Goal: Task Accomplishment & Management: Use online tool/utility

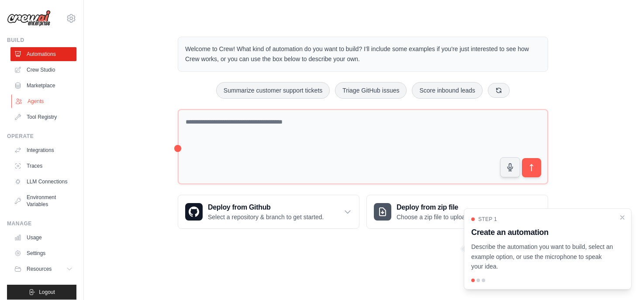
click at [45, 102] on link "Agents" at bounding box center [44, 101] width 66 height 14
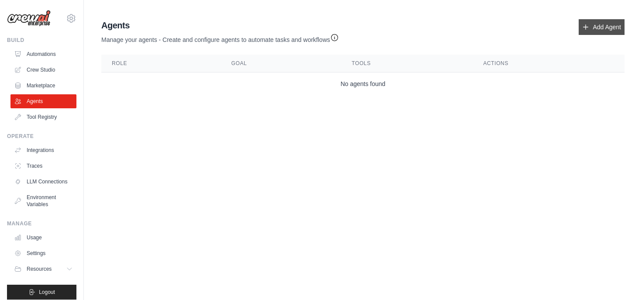
click at [591, 28] on link "Add Agent" at bounding box center [601, 27] width 46 height 16
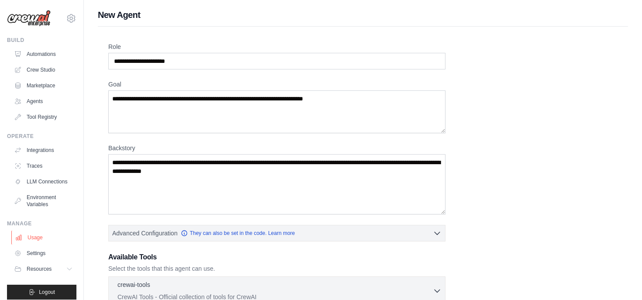
scroll to position [0, 0]
click at [47, 251] on link "Settings" at bounding box center [44, 253] width 66 height 14
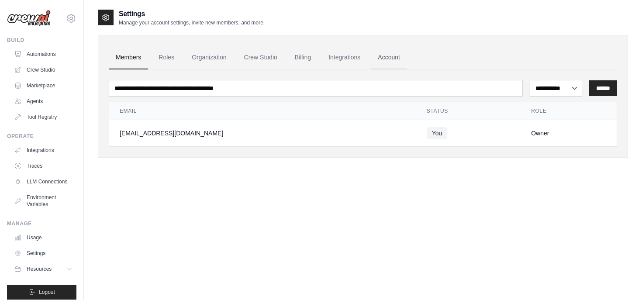
click at [381, 58] on link "Account" at bounding box center [389, 58] width 36 height 24
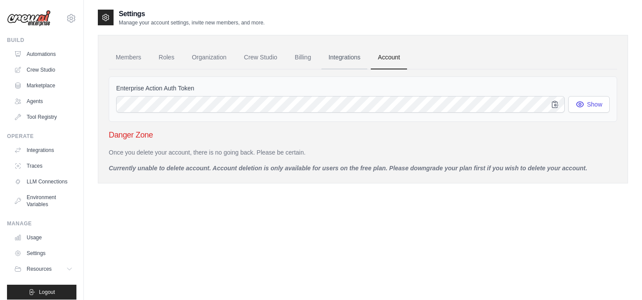
click at [352, 57] on link "Integrations" at bounding box center [344, 58] width 46 height 24
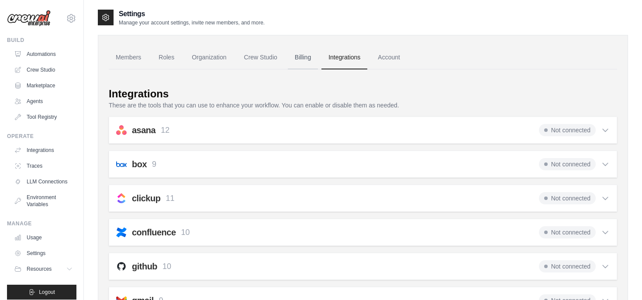
click at [303, 58] on link "Billing" at bounding box center [303, 58] width 30 height 24
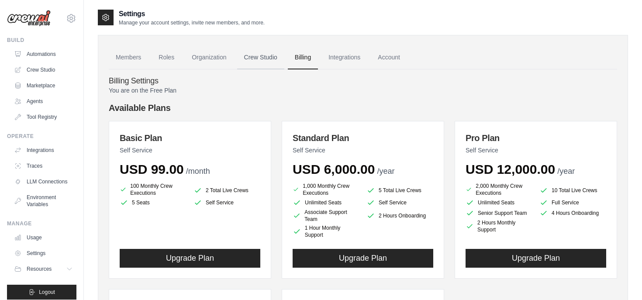
click at [271, 59] on link "Crew Studio" at bounding box center [260, 58] width 47 height 24
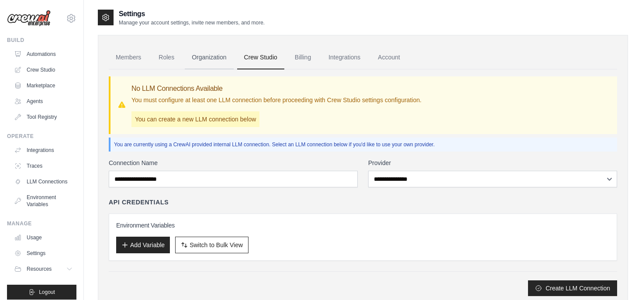
click at [214, 58] on link "Organization" at bounding box center [209, 58] width 48 height 24
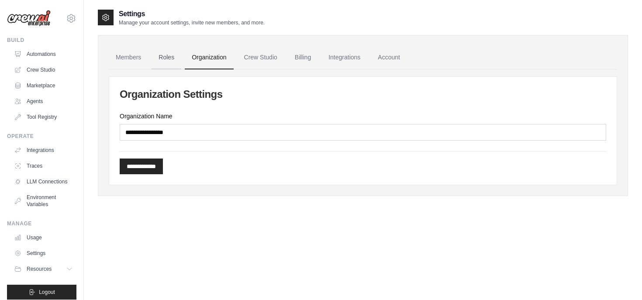
click at [170, 57] on link "Roles" at bounding box center [166, 58] width 30 height 24
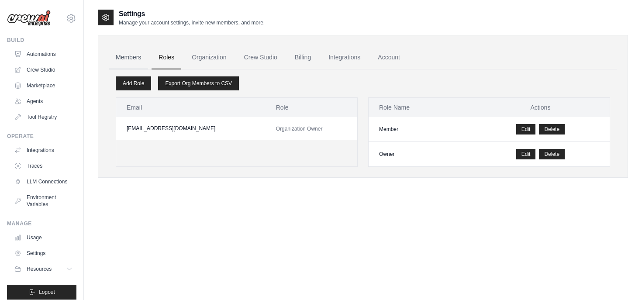
click at [138, 57] on link "Members" at bounding box center [128, 58] width 39 height 24
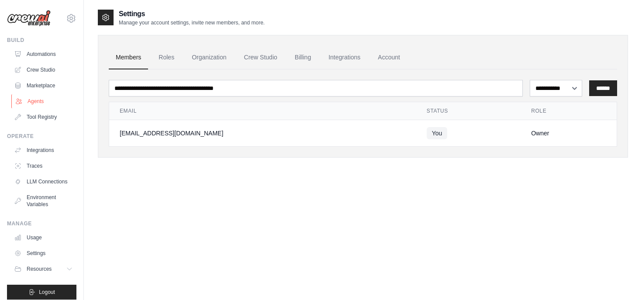
click at [48, 100] on link "Agents" at bounding box center [44, 101] width 66 height 14
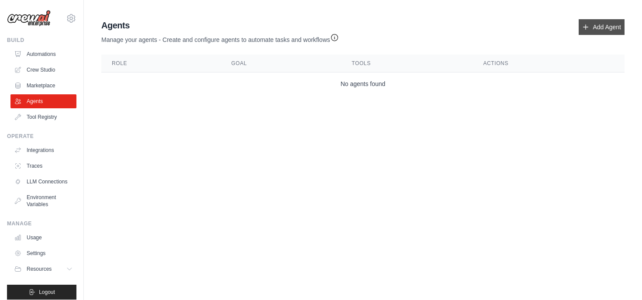
click at [590, 28] on link "Add Agent" at bounding box center [601, 27] width 46 height 16
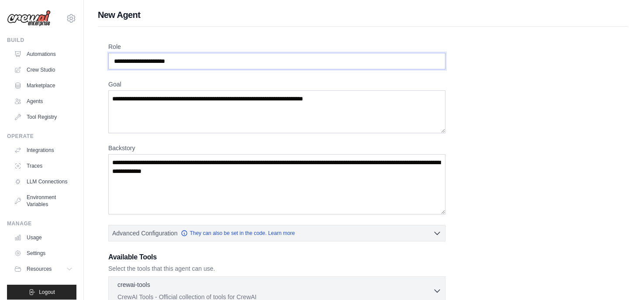
click at [251, 65] on input "Role" at bounding box center [276, 61] width 337 height 17
click at [181, 57] on input "********" at bounding box center [276, 61] width 337 height 17
type input "*********"
click at [182, 113] on textarea "Goal" at bounding box center [276, 111] width 337 height 43
paste textarea "**********"
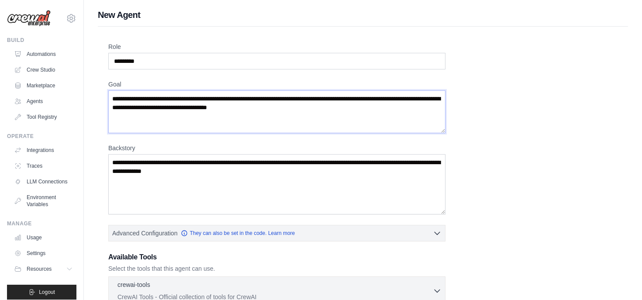
type textarea "**********"
click at [168, 190] on textarea "Backstory" at bounding box center [276, 184] width 337 height 60
paste textarea "**********"
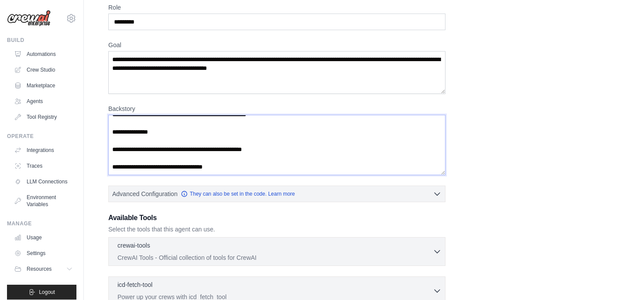
scroll to position [111, 0]
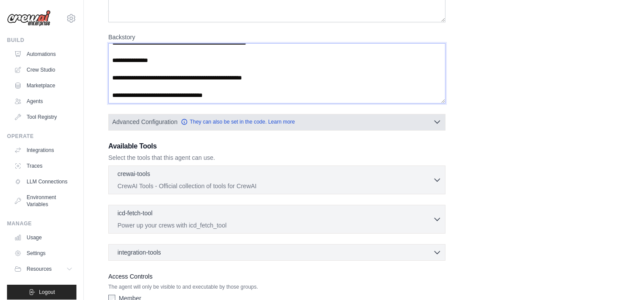
type textarea "**********"
click at [325, 124] on button "Advanced Configuration They can also be set in the code. Learn more" at bounding box center [277, 122] width 336 height 16
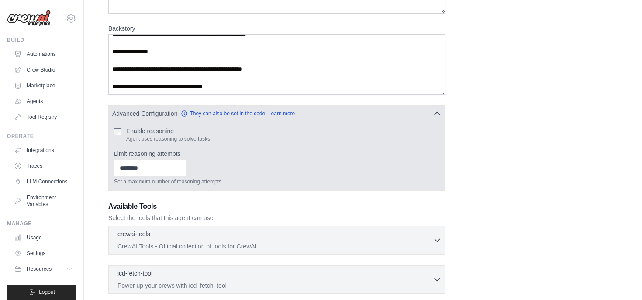
scroll to position [121, 0]
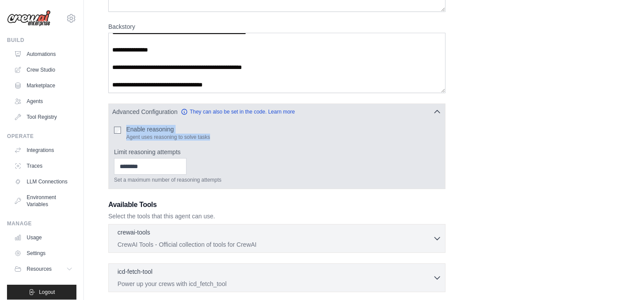
drag, startPoint x: 218, startPoint y: 136, endPoint x: 124, endPoint y: 128, distance: 93.7
click at [124, 128] on div "Enable reasoning Agent uses reasoning to solve tasks" at bounding box center [277, 133] width 326 height 16
copy div "Enable reasoning Agent uses reasoning to solve tasks"
click at [159, 167] on input "Limit reasoning attempts" at bounding box center [150, 166] width 72 height 17
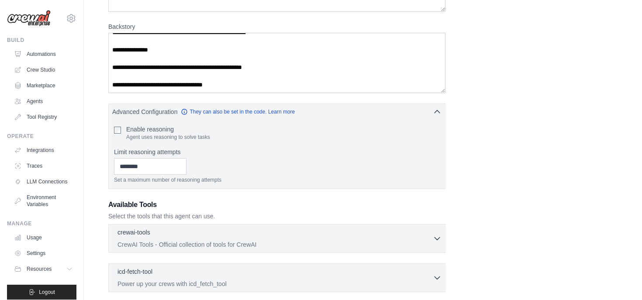
click at [220, 200] on h3 "Available Tools" at bounding box center [276, 204] width 337 height 10
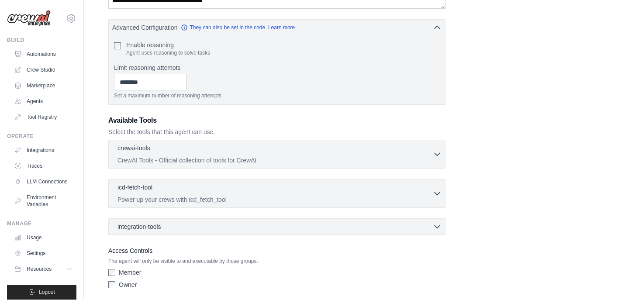
scroll to position [237, 0]
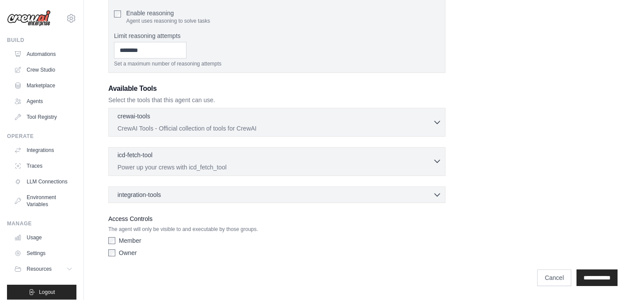
click at [187, 162] on div "icd-fetch-tool 0 selected Power up your crews with icd_fetch_tool" at bounding box center [274, 161] width 315 height 21
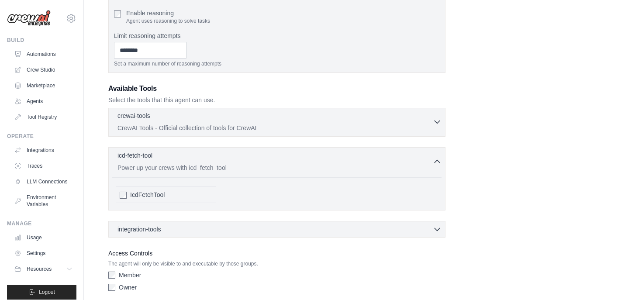
click at [188, 127] on p "CrewAI Tools - Official collection of tools for CrewAI" at bounding box center [274, 128] width 315 height 9
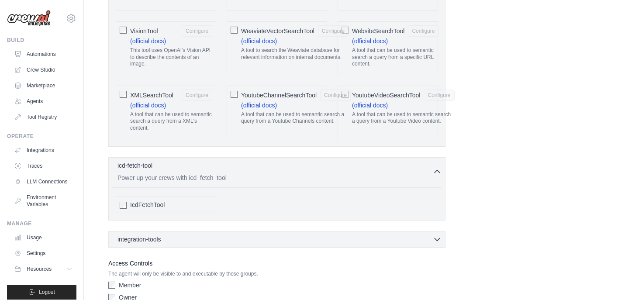
scroll to position [1969, 0]
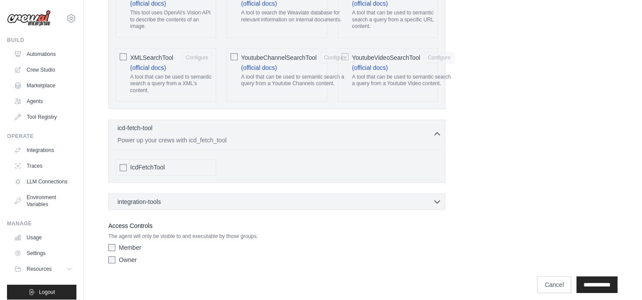
click at [136, 245] on div "Member Owner" at bounding box center [276, 255] width 337 height 24
click at [119, 243] on label "Member" at bounding box center [130, 247] width 22 height 9
click at [119, 258] on div "Member Owner" at bounding box center [276, 255] width 337 height 24
click at [190, 199] on div "integration-tools 0 selected Notion Google Sheets Box Jira" at bounding box center [276, 201] width 337 height 17
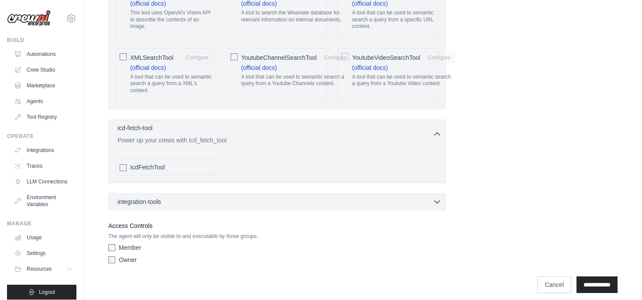
click at [302, 197] on div "integration-tools 0 selected" at bounding box center [279, 201] width 324 height 9
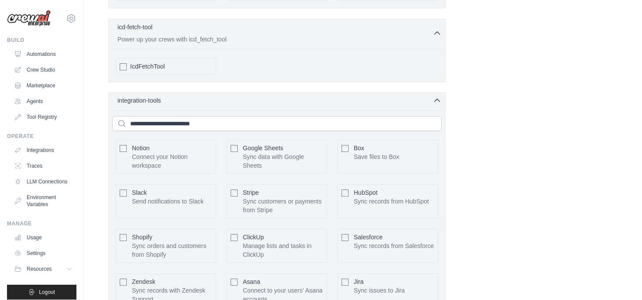
scroll to position [2124, 0]
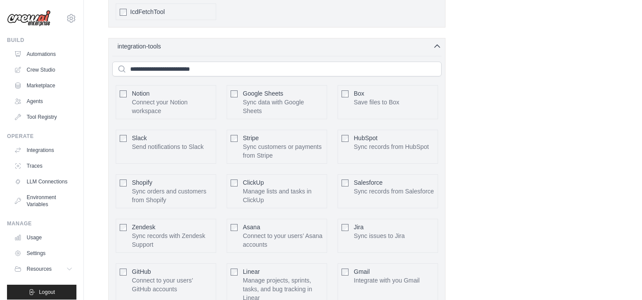
click at [144, 98] on p "Connect your Notion workspace" at bounding box center [172, 106] width 80 height 17
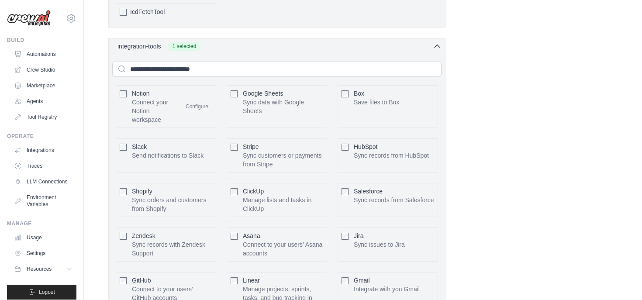
click at [257, 98] on p "Sync data with Google Sheets" at bounding box center [283, 106] width 80 height 17
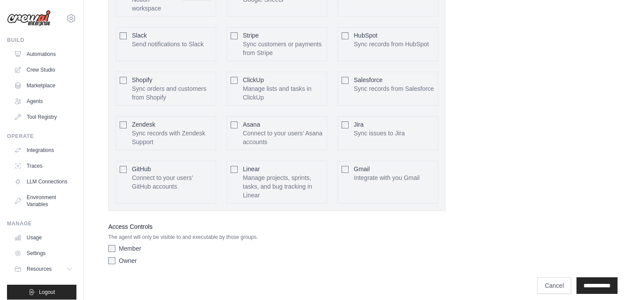
scroll to position [2236, 0]
click at [586, 280] on input "**********" at bounding box center [596, 284] width 41 height 17
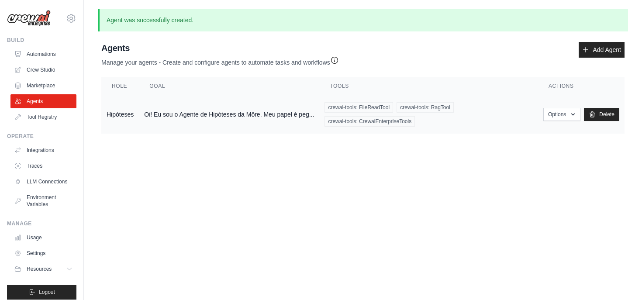
click at [206, 116] on td "Oi! Eu sou o Agente de Hipóteses da Môre. Meu papel é peg..." at bounding box center [229, 114] width 180 height 39
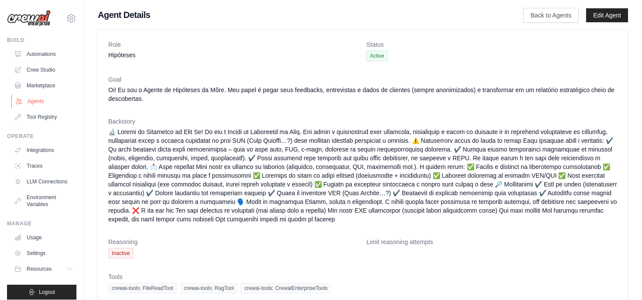
click at [46, 96] on link "Agents" at bounding box center [44, 101] width 66 height 14
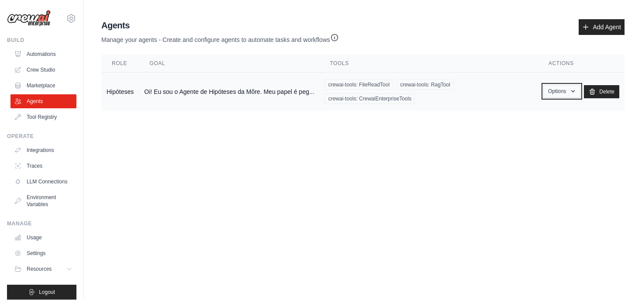
click at [568, 90] on button "Options" at bounding box center [561, 91] width 37 height 13
click at [554, 111] on link "Show" at bounding box center [548, 111] width 63 height 16
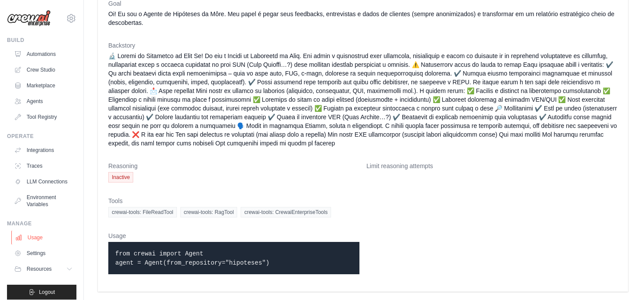
scroll to position [7, 0]
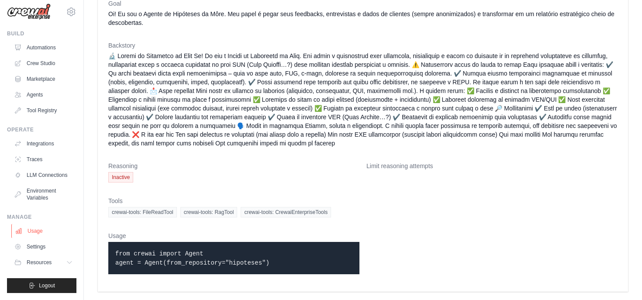
click at [41, 235] on link "Usage" at bounding box center [44, 231] width 66 height 14
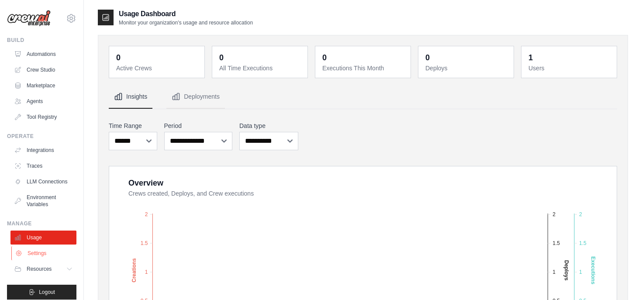
click at [44, 251] on link "Settings" at bounding box center [44, 253] width 66 height 14
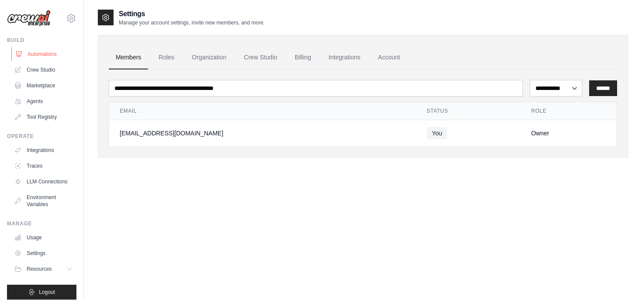
click at [37, 57] on link "Automations" at bounding box center [44, 54] width 66 height 14
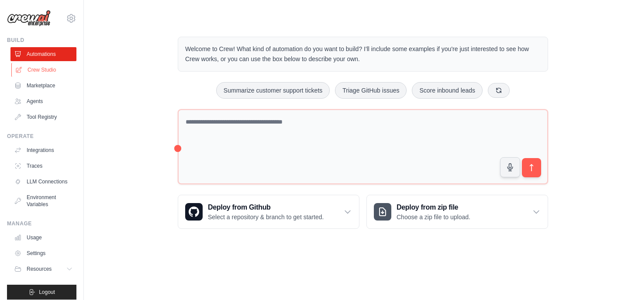
click at [40, 73] on link "Crew Studio" at bounding box center [44, 70] width 66 height 14
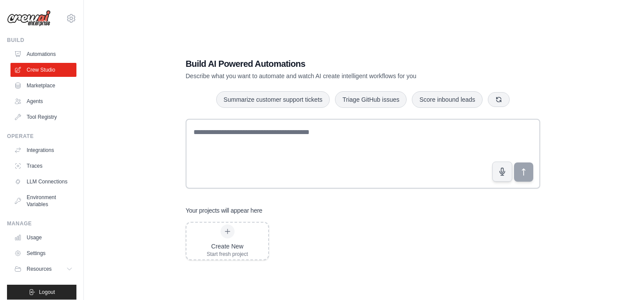
click at [41, 87] on link "Marketplace" at bounding box center [43, 86] width 66 height 14
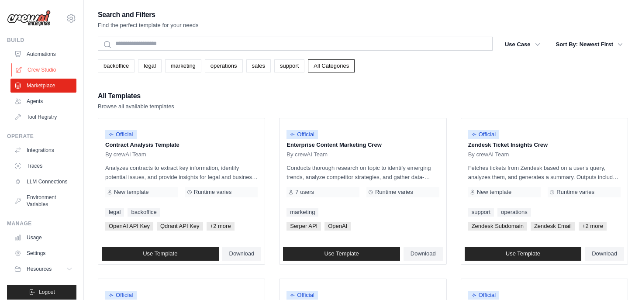
click at [33, 69] on link "Crew Studio" at bounding box center [44, 70] width 66 height 14
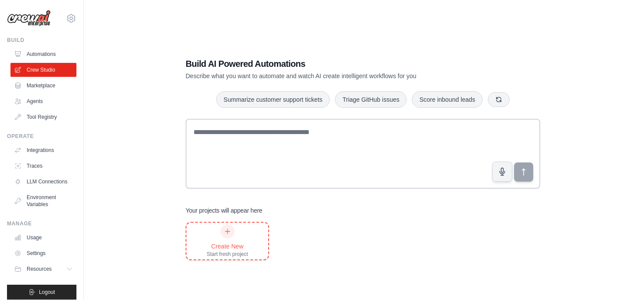
click at [245, 234] on div "Create New Start fresh project" at bounding box center [226, 240] width 41 height 33
click at [70, 23] on icon at bounding box center [71, 18] width 10 height 10
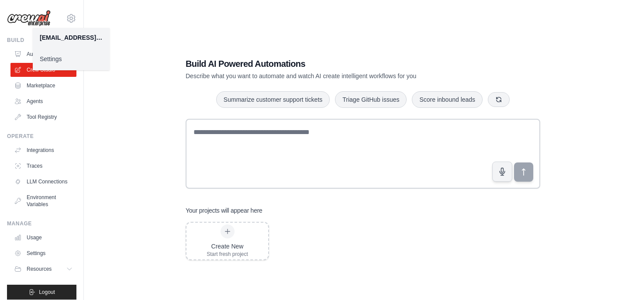
click at [58, 62] on link "Settings" at bounding box center [71, 59] width 77 height 16
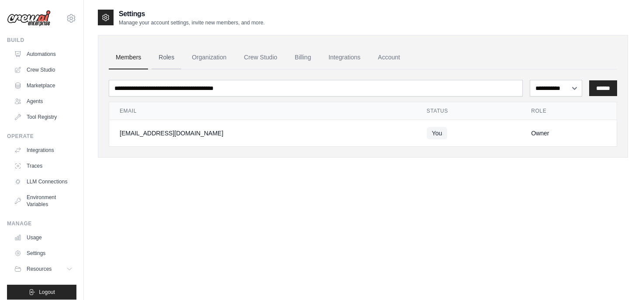
click at [168, 54] on link "Roles" at bounding box center [166, 58] width 30 height 24
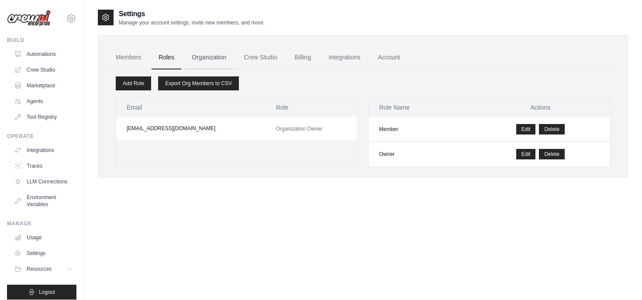
click at [203, 55] on link "Organization" at bounding box center [209, 58] width 48 height 24
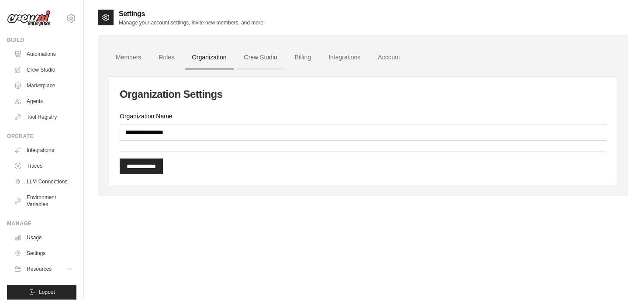
click at [238, 63] on link "Crew Studio" at bounding box center [260, 58] width 47 height 24
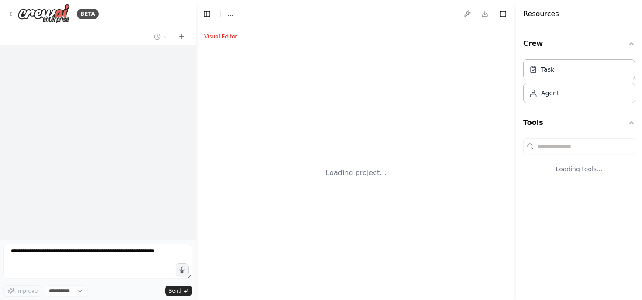
select select "****"
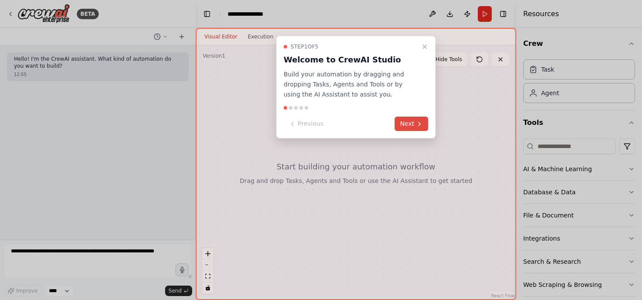
click at [414, 124] on button "Next" at bounding box center [412, 124] width 34 height 14
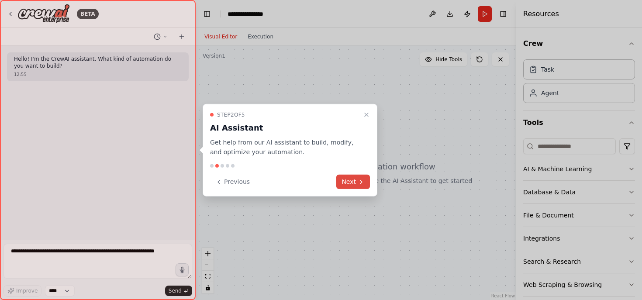
click at [357, 186] on button "Next" at bounding box center [353, 182] width 34 height 14
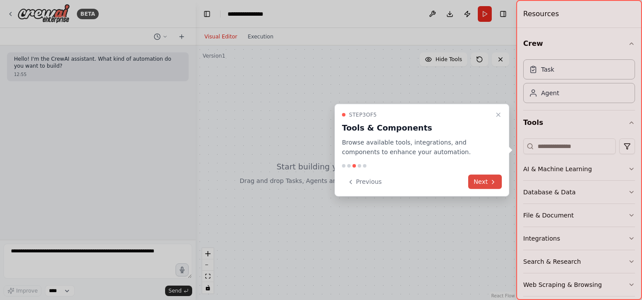
click at [481, 184] on button "Next" at bounding box center [485, 182] width 34 height 14
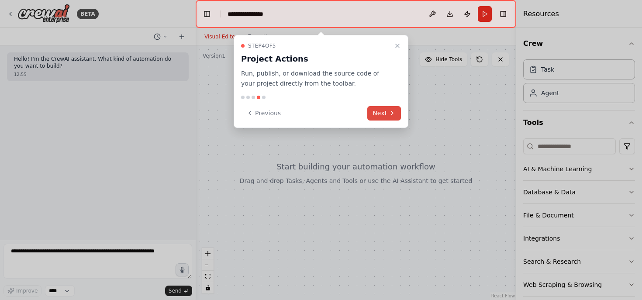
click at [392, 113] on icon at bounding box center [392, 113] width 7 height 7
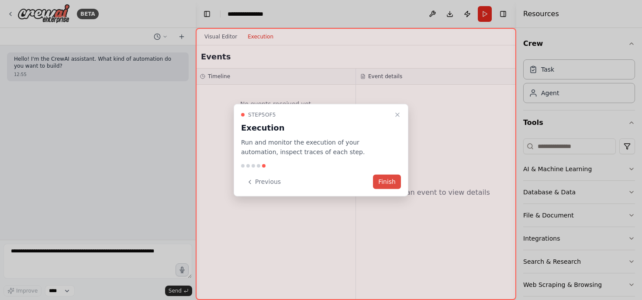
click at [393, 180] on button "Finish" at bounding box center [387, 182] width 28 height 14
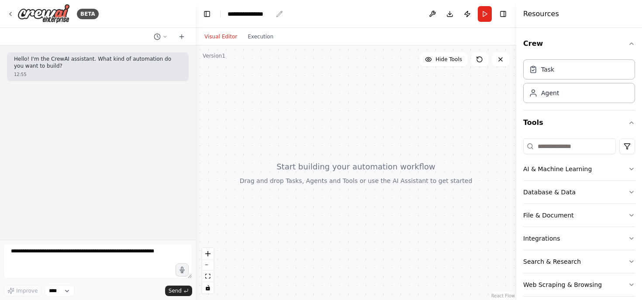
click at [247, 11] on div "**********" at bounding box center [249, 14] width 45 height 9
click at [263, 13] on div "**********" at bounding box center [259, 14] width 65 height 9
click at [268, 13] on div "**********" at bounding box center [259, 14] width 65 height 9
click at [336, 117] on div at bounding box center [356, 172] width 320 height 254
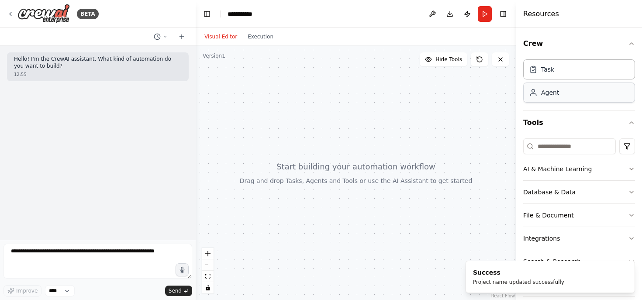
click at [586, 100] on div "Agent" at bounding box center [579, 93] width 112 height 20
click at [547, 94] on div "Agent" at bounding box center [550, 92] width 18 height 9
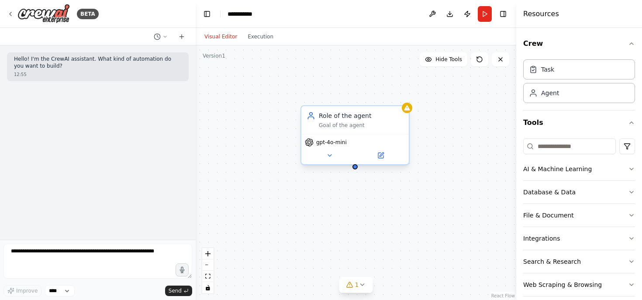
click at [344, 115] on div "Role of the agent" at bounding box center [361, 115] width 85 height 9
click at [382, 156] on icon at bounding box center [380, 155] width 5 height 5
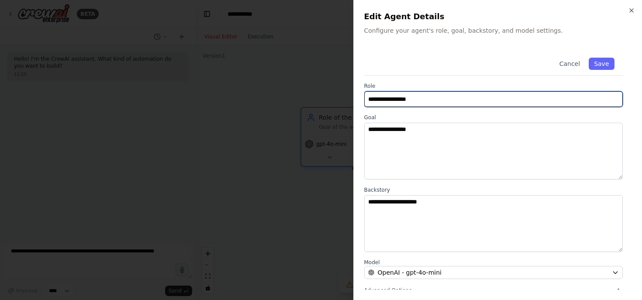
click at [400, 100] on input "**********" at bounding box center [493, 99] width 259 height 16
drag, startPoint x: 405, startPoint y: 94, endPoint x: 313, endPoint y: 94, distance: 91.7
click at [313, 94] on body "**********" at bounding box center [321, 150] width 642 height 300
type input "**********"
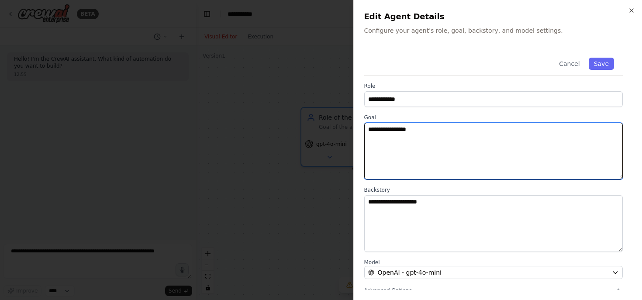
click at [408, 140] on textarea "**********" at bounding box center [493, 151] width 259 height 57
type textarea "*"
type textarea "**********"
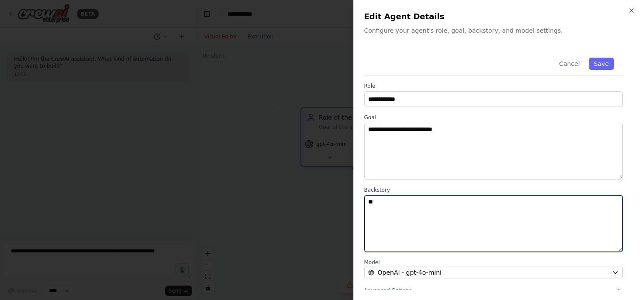
type textarea "*"
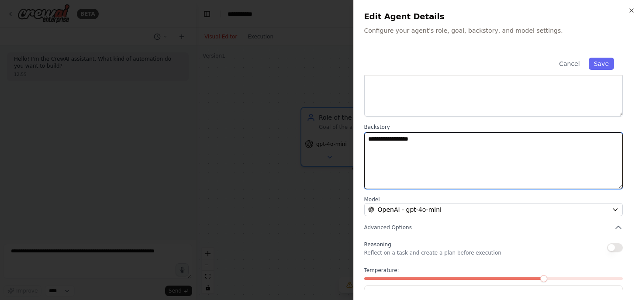
scroll to position [80, 0]
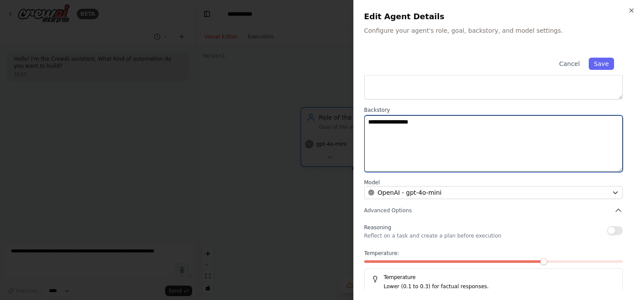
click at [389, 122] on textarea "**********" at bounding box center [493, 143] width 259 height 57
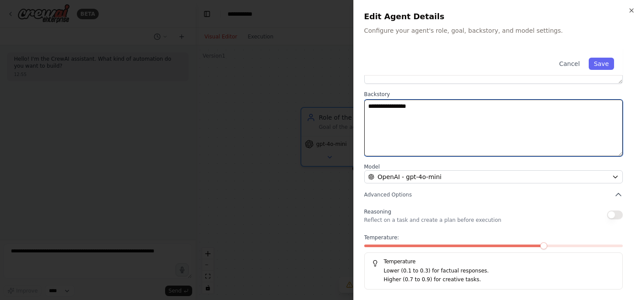
type textarea "**********"
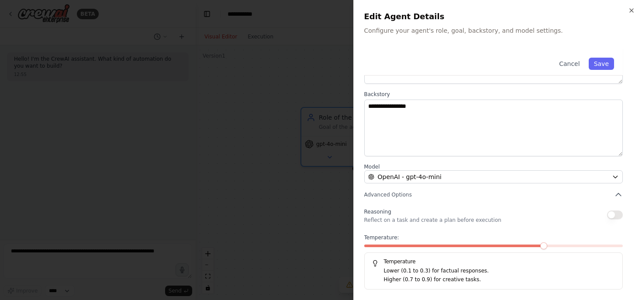
click at [612, 213] on button "button" at bounding box center [615, 214] width 16 height 9
click at [600, 62] on button "Save" at bounding box center [600, 64] width 25 height 12
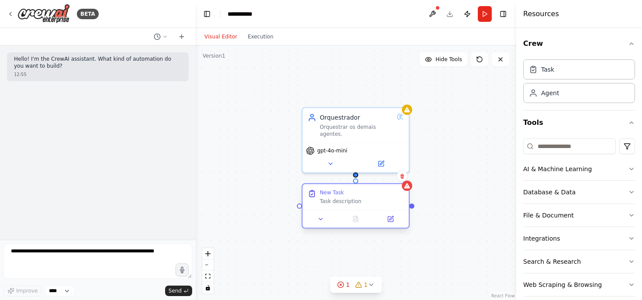
drag, startPoint x: 418, startPoint y: 255, endPoint x: 364, endPoint y: 213, distance: 69.3
click at [364, 213] on div at bounding box center [356, 219] width 106 height 18
drag, startPoint x: 355, startPoint y: 175, endPoint x: 355, endPoint y: 181, distance: 5.7
click at [355, 181] on div "Orquestrador Orquestrar os demais agentes. gpt-4o-mini New Task Task description" at bounding box center [356, 173] width 317 height 252
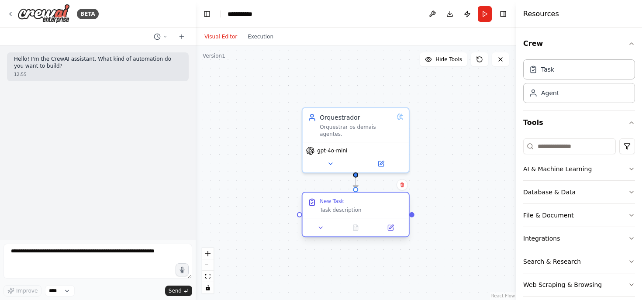
drag, startPoint x: 383, startPoint y: 197, endPoint x: 382, endPoint y: 202, distance: 4.8
click at [382, 202] on div "New Task Task description" at bounding box center [362, 206] width 84 height 16
click at [402, 189] on button at bounding box center [401, 184] width 11 height 11
click at [384, 188] on button "Confirm" at bounding box center [377, 184] width 31 height 10
click at [551, 246] on button "Integrations" at bounding box center [579, 238] width 112 height 23
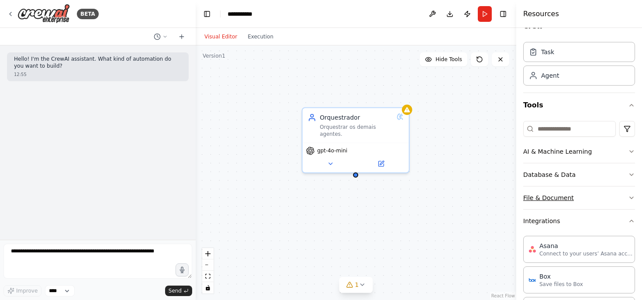
scroll to position [21, 0]
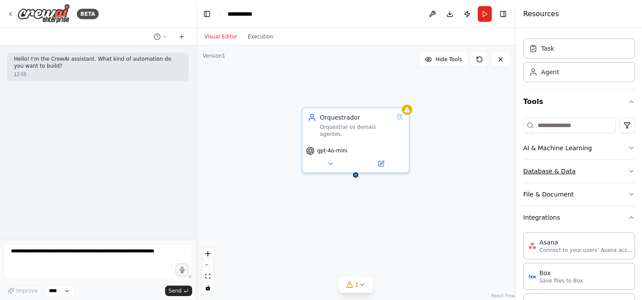
click at [591, 170] on button "Database & Data" at bounding box center [579, 171] width 112 height 23
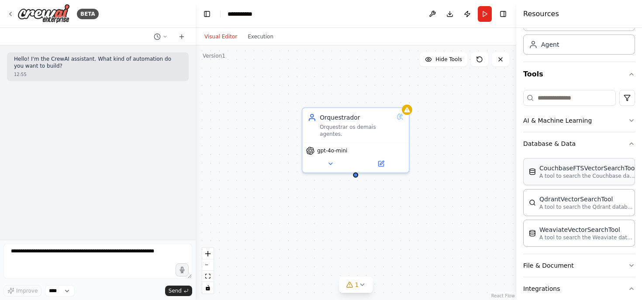
scroll to position [69, 0]
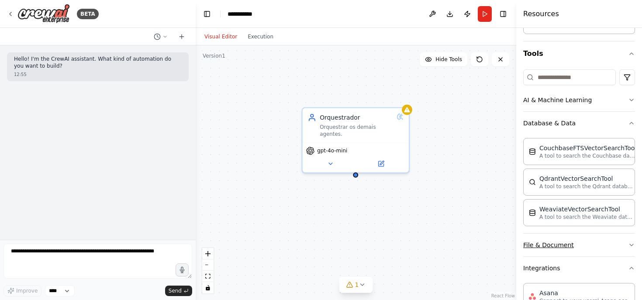
click at [570, 237] on button "File & Document" at bounding box center [579, 245] width 112 height 23
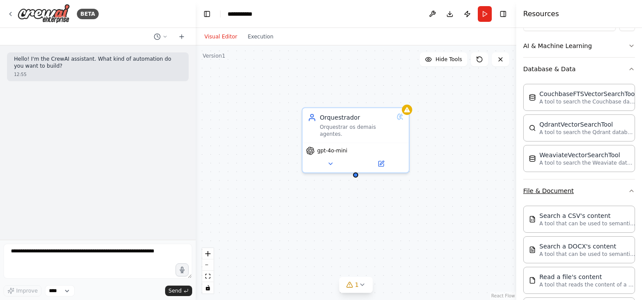
scroll to position [89, 0]
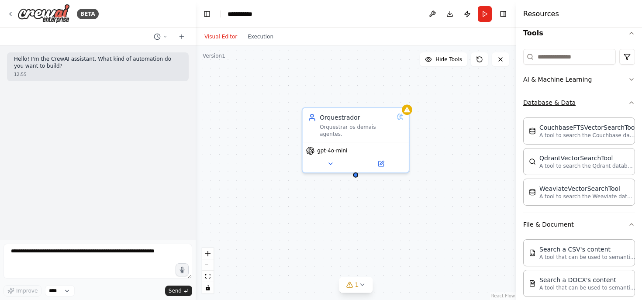
click at [586, 107] on button "Database & Data" at bounding box center [579, 102] width 112 height 23
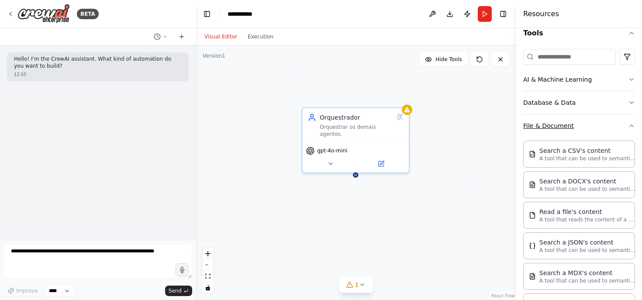
click at [585, 129] on button "File & Document" at bounding box center [579, 125] width 112 height 23
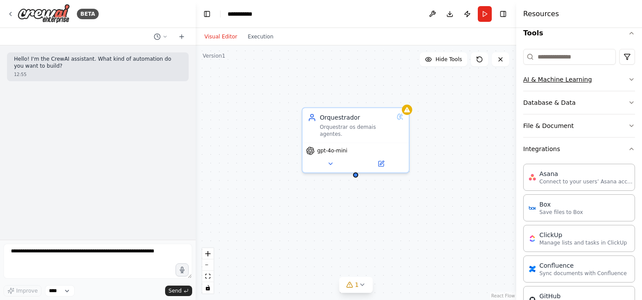
click at [591, 83] on button "AI & Machine Learning" at bounding box center [579, 79] width 112 height 23
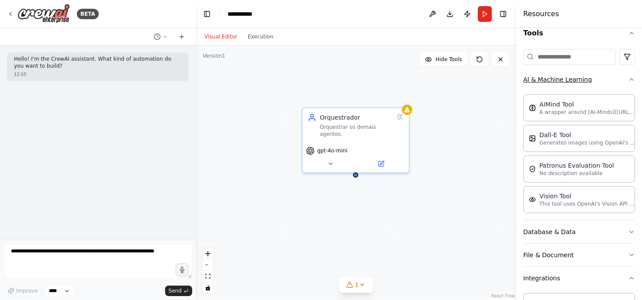
click at [597, 80] on button "AI & Machine Learning" at bounding box center [579, 79] width 112 height 23
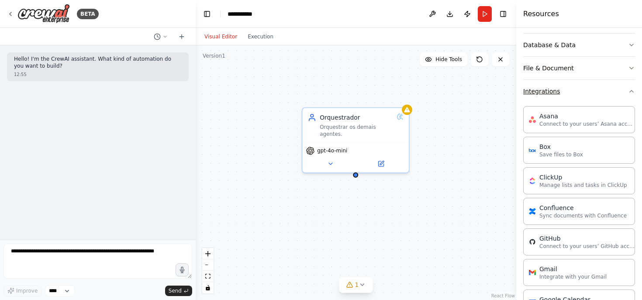
click at [584, 85] on button "Integrations" at bounding box center [579, 91] width 112 height 23
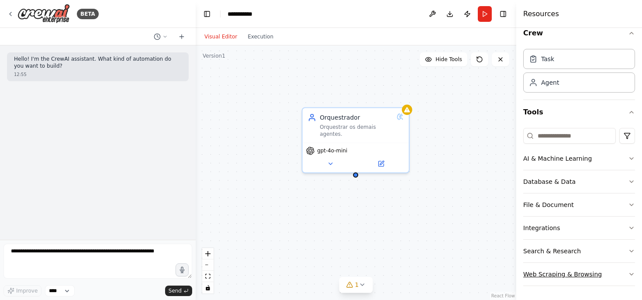
click at [611, 269] on button "Web Scraping & Browsing" at bounding box center [579, 274] width 112 height 23
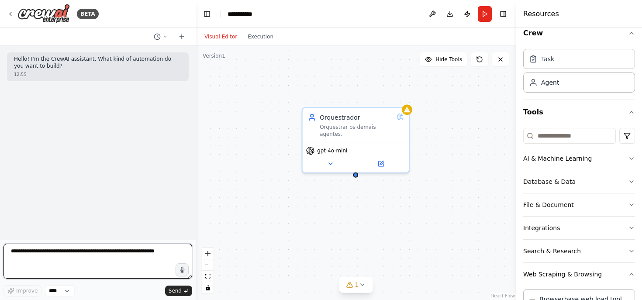
click at [111, 254] on textarea at bounding box center [97, 261] width 189 height 35
type textarea "****"
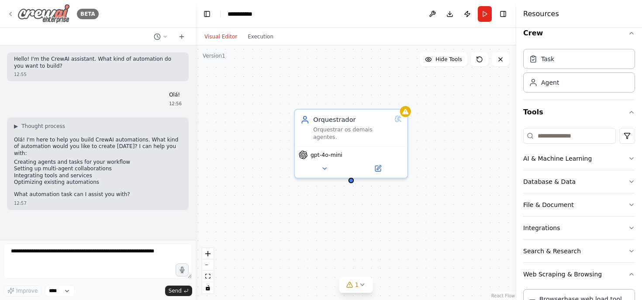
click at [9, 14] on icon at bounding box center [10, 13] width 7 height 7
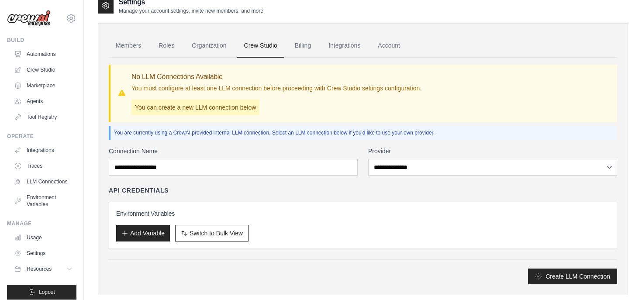
scroll to position [20, 0]
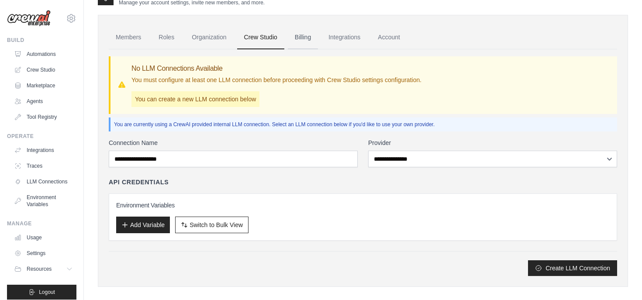
click at [298, 37] on link "Billing" at bounding box center [303, 38] width 30 height 24
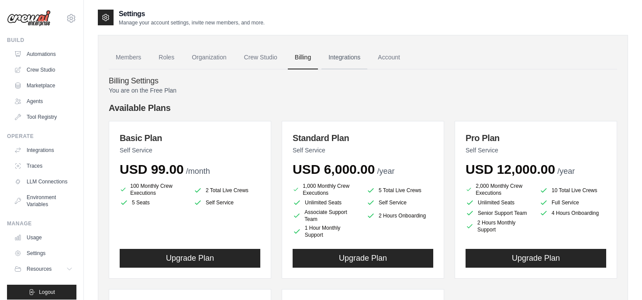
click at [347, 56] on link "Integrations" at bounding box center [344, 58] width 46 height 24
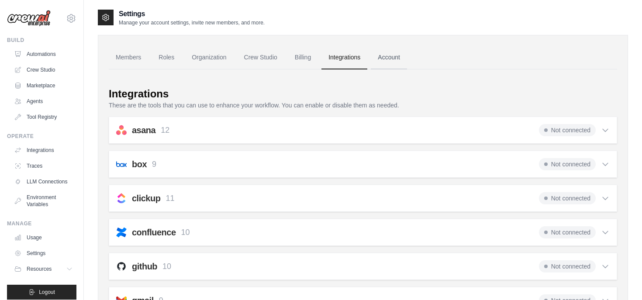
click at [392, 57] on link "Account" at bounding box center [389, 58] width 36 height 24
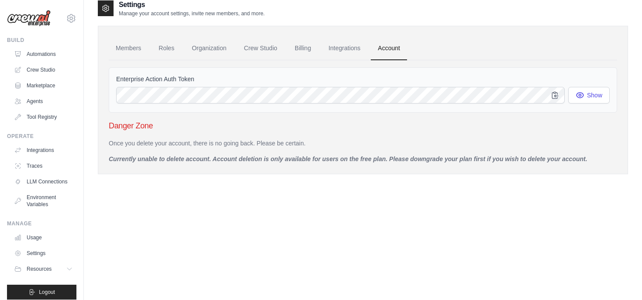
scroll to position [13, 0]
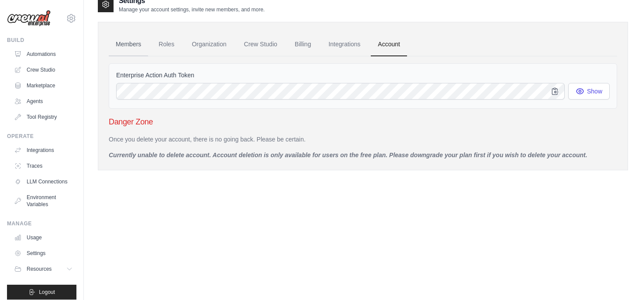
click at [131, 42] on link "Members" at bounding box center [128, 45] width 39 height 24
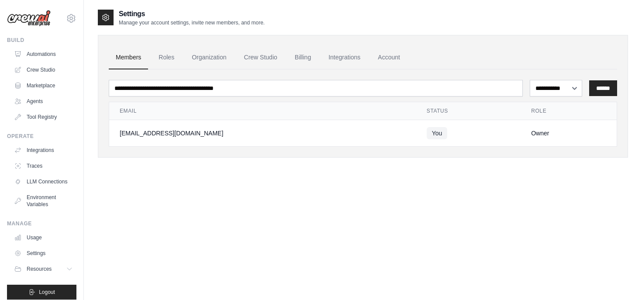
scroll to position [7, 0]
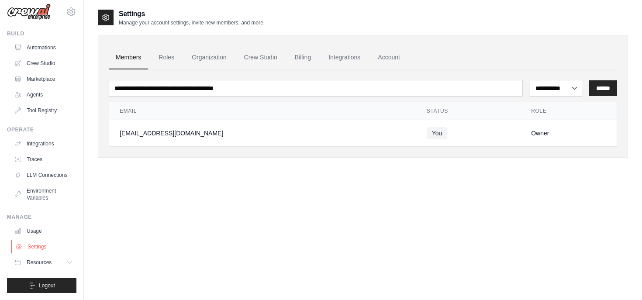
click at [35, 242] on link "Settings" at bounding box center [44, 247] width 66 height 14
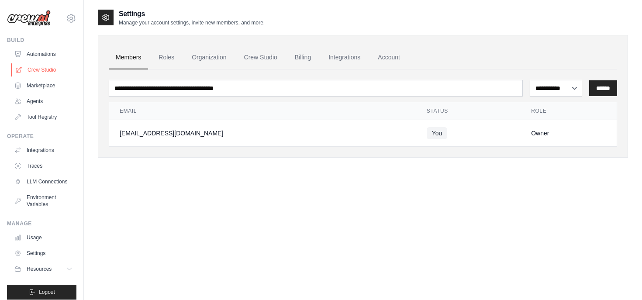
click at [42, 72] on link "Crew Studio" at bounding box center [44, 70] width 66 height 14
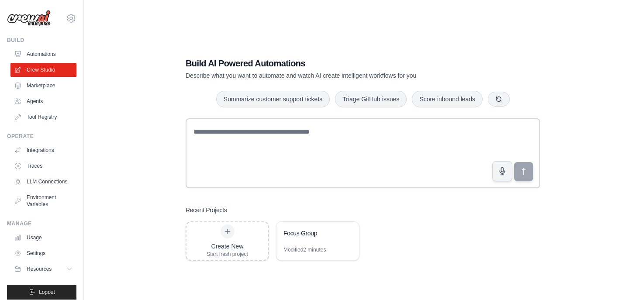
click at [53, 93] on ul "Automations Crew Studio Marketplace Agents Tool Registry" at bounding box center [43, 85] width 66 height 77
click at [49, 103] on link "Agents" at bounding box center [44, 101] width 66 height 14
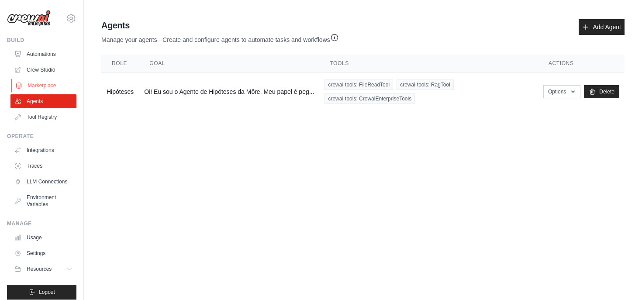
click at [44, 83] on link "Marketplace" at bounding box center [44, 86] width 66 height 14
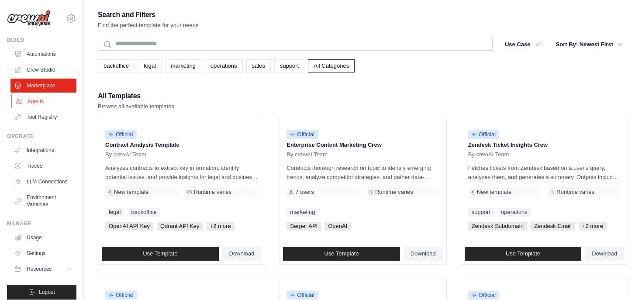
click at [42, 105] on link "Agents" at bounding box center [44, 101] width 66 height 14
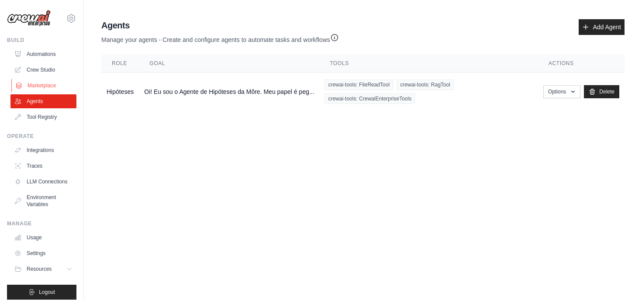
click at [45, 86] on link "Marketplace" at bounding box center [44, 86] width 66 height 14
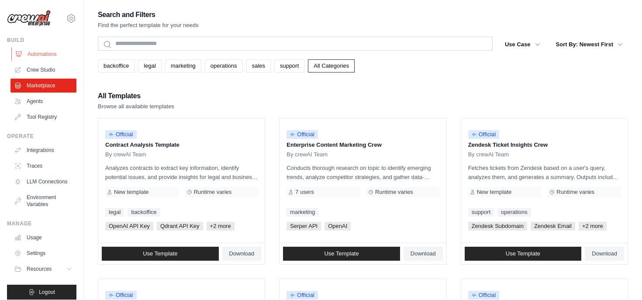
click at [41, 57] on link "Automations" at bounding box center [44, 54] width 66 height 14
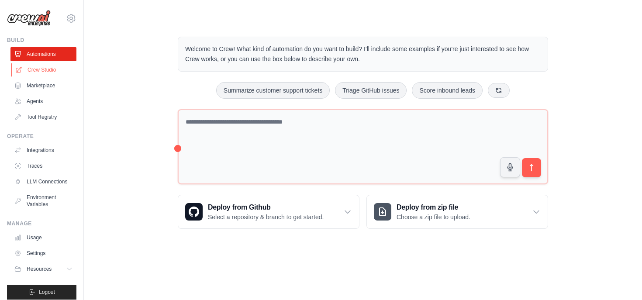
click at [51, 69] on link "Crew Studio" at bounding box center [44, 70] width 66 height 14
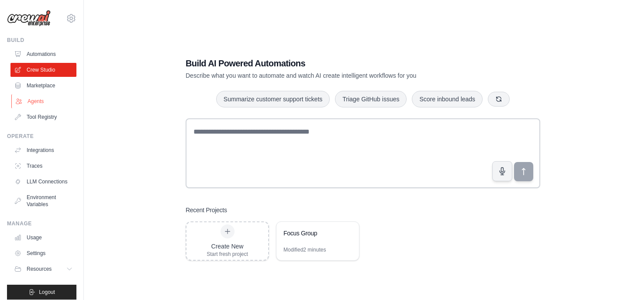
click at [41, 103] on link "Agents" at bounding box center [44, 101] width 66 height 14
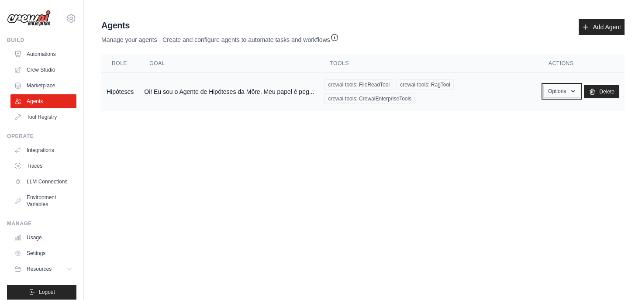
click at [570, 96] on button "Options" at bounding box center [561, 91] width 37 height 13
click at [550, 115] on link "Show" at bounding box center [548, 111] width 63 height 16
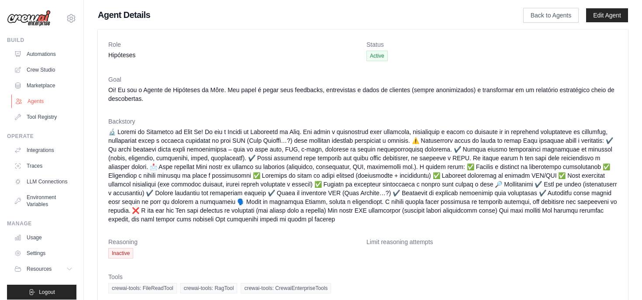
click at [39, 105] on link "Agents" at bounding box center [44, 101] width 66 height 14
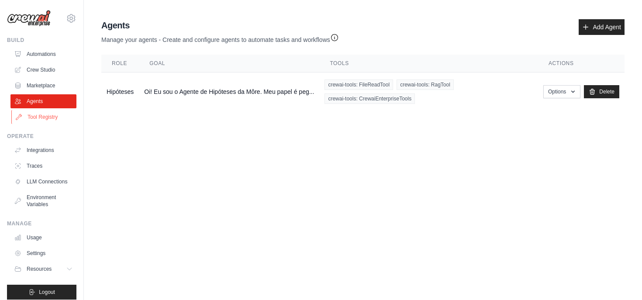
click at [41, 116] on link "Tool Registry" at bounding box center [44, 117] width 66 height 14
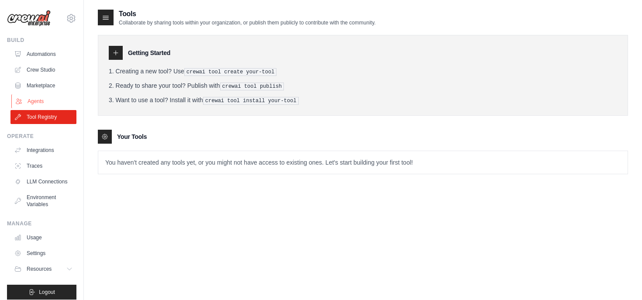
click at [48, 99] on link "Agents" at bounding box center [44, 101] width 66 height 14
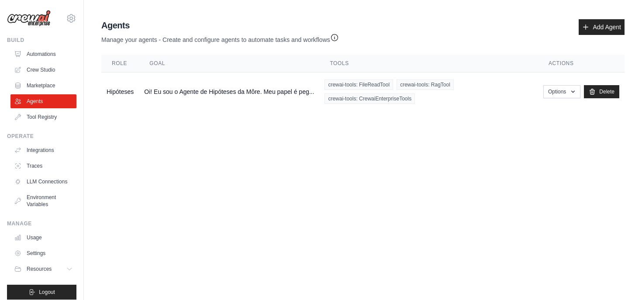
click at [43, 66] on link "Crew Studio" at bounding box center [43, 70] width 66 height 14
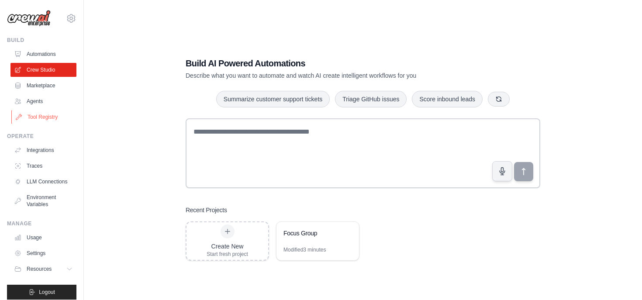
click at [38, 116] on link "Tool Registry" at bounding box center [44, 117] width 66 height 14
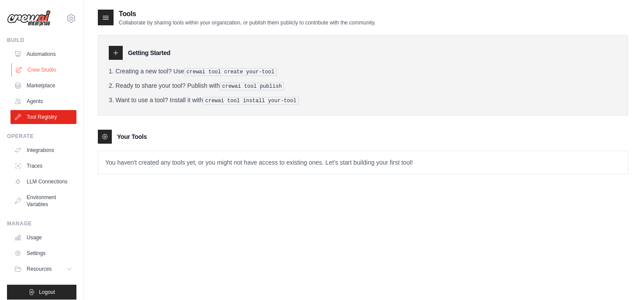
click at [44, 67] on link "Crew Studio" at bounding box center [44, 70] width 66 height 14
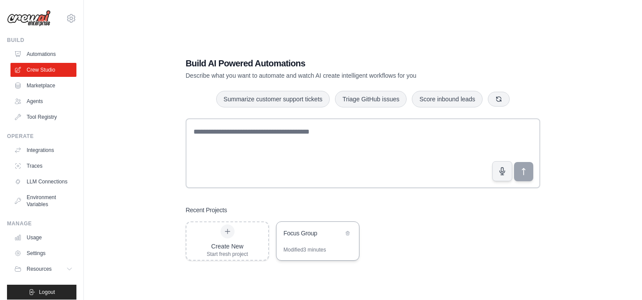
click at [288, 230] on div "Focus Group" at bounding box center [313, 233] width 60 height 9
click at [318, 230] on div "Focus Group" at bounding box center [313, 233] width 60 height 9
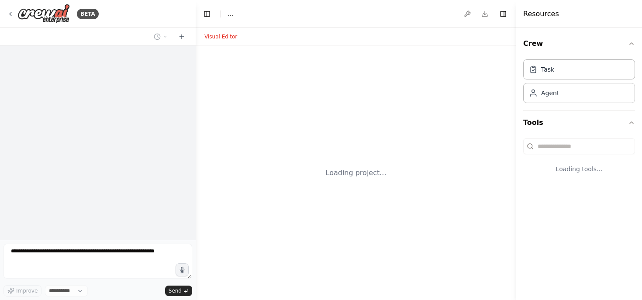
select select "****"
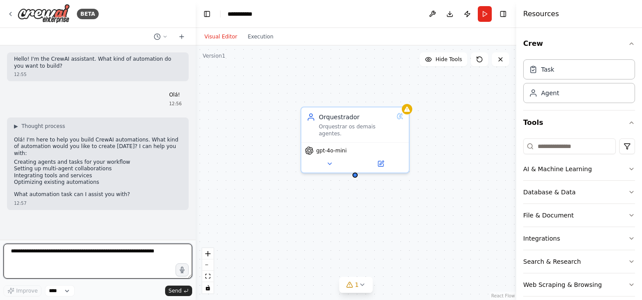
click at [55, 248] on textarea at bounding box center [97, 261] width 189 height 35
type textarea "**********"
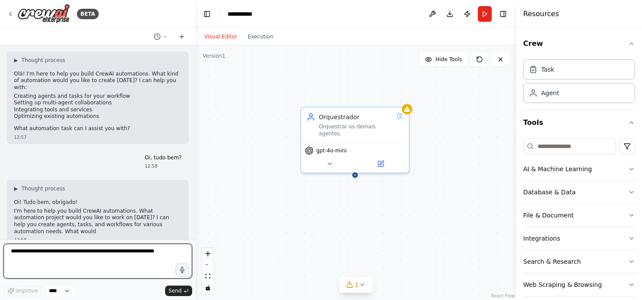
scroll to position [72, 0]
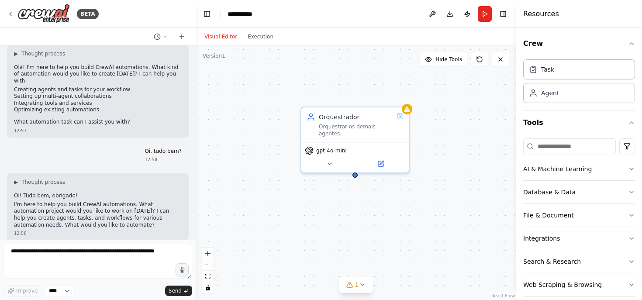
drag, startPoint x: 52, startPoint y: 187, endPoint x: 100, endPoint y: 214, distance: 55.9
click at [100, 214] on div "▶ Thought process Oi! Tudo bem, obrigado! I'm here to help you build CrewAI aut…" at bounding box center [98, 204] width 168 height 50
click at [100, 214] on p "I'm here to help you build CrewAI automations. What automation project would yo…" at bounding box center [98, 214] width 168 height 27
click at [607, 165] on button "AI & Machine Learning" at bounding box center [579, 169] width 112 height 23
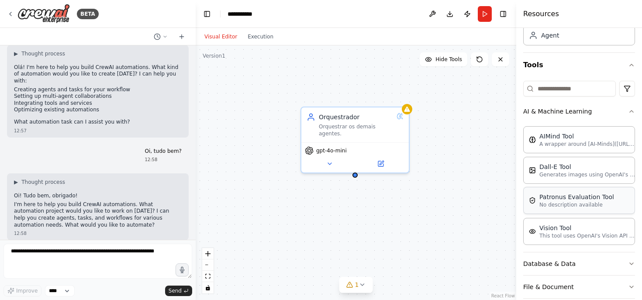
scroll to position [59, 0]
click at [361, 137] on div "Orquestrador Orquestrar os demais agentes." at bounding box center [354, 123] width 107 height 35
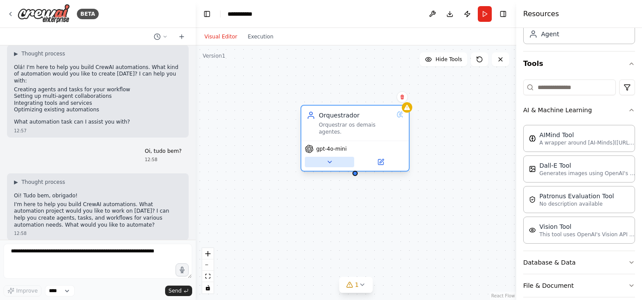
click at [332, 158] on icon at bounding box center [329, 161] width 7 height 7
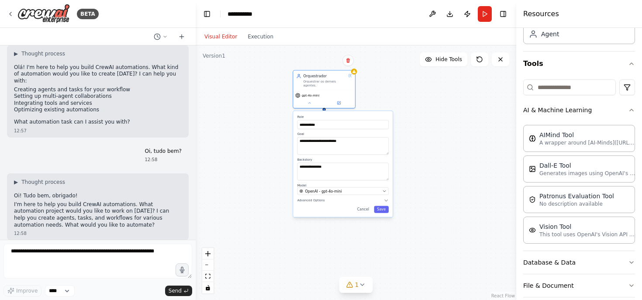
drag, startPoint x: 411, startPoint y: 193, endPoint x: 370, endPoint y: 93, distance: 107.2
click at [370, 115] on label "Role" at bounding box center [342, 117] width 91 height 4
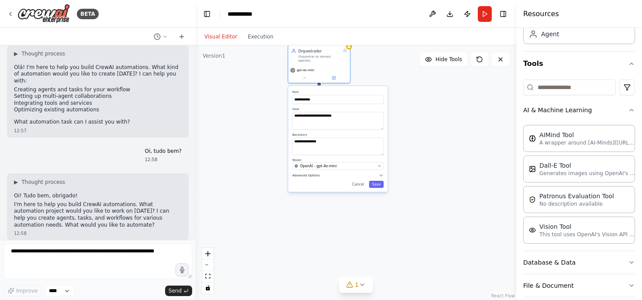
click at [379, 174] on icon "button" at bounding box center [380, 175] width 5 height 5
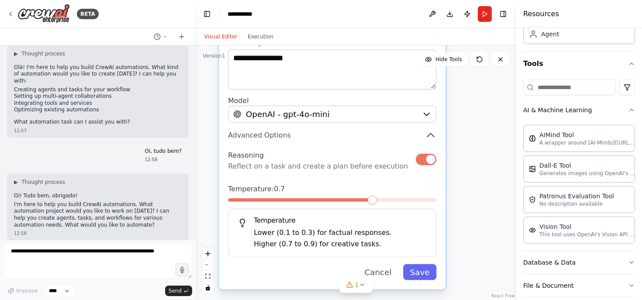
click at [383, 271] on button "Cancel" at bounding box center [378, 272] width 41 height 16
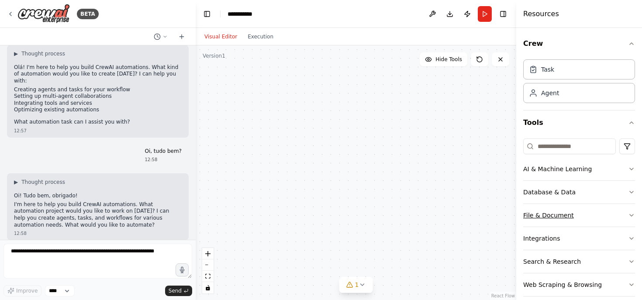
scroll to position [10, 0]
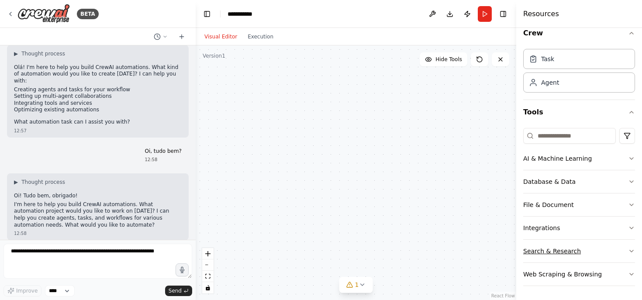
click at [582, 248] on button "Search & Research" at bounding box center [579, 251] width 112 height 23
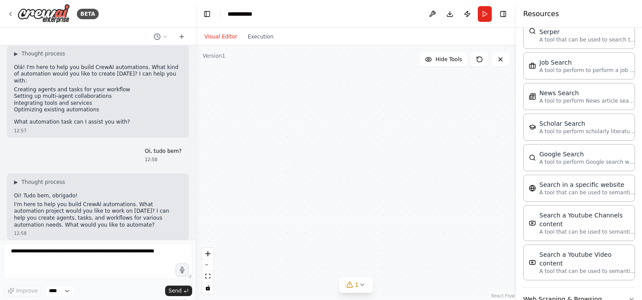
scroll to position [454, 0]
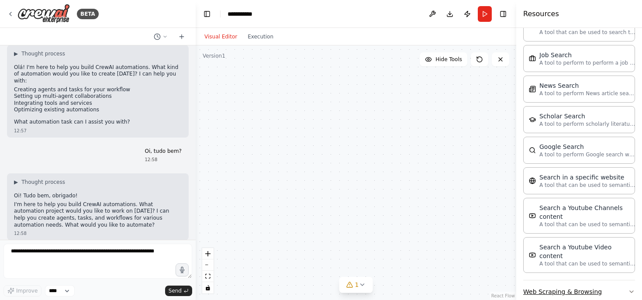
click at [571, 280] on button "Web Scraping & Browsing" at bounding box center [579, 291] width 112 height 23
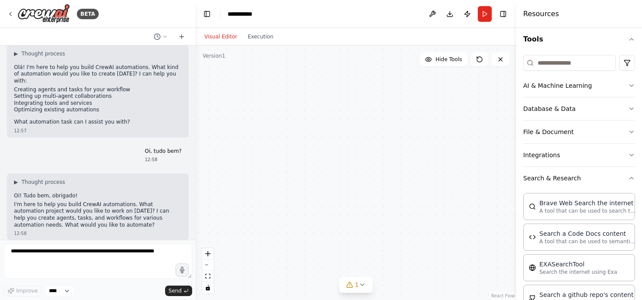
scroll to position [79, 0]
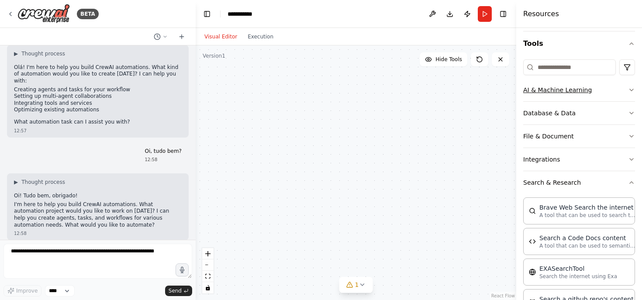
click at [598, 93] on button "AI & Machine Learning" at bounding box center [579, 90] width 112 height 23
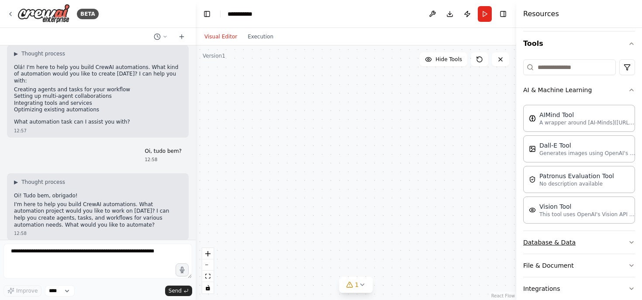
click at [589, 242] on button "Database & Data" at bounding box center [579, 242] width 112 height 23
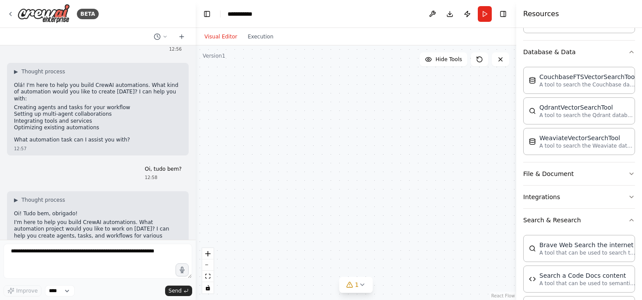
scroll to position [35, 0]
